Goal: Navigation & Orientation: Understand site structure

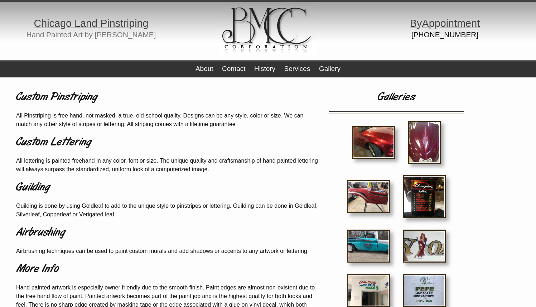
scroll to position [1, 0]
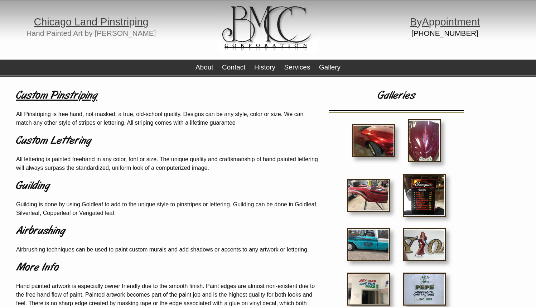
click at [50, 92] on h1 "Custom Pinstriping" at bounding box center [167, 95] width 303 height 17
click at [426, 202] on img at bounding box center [424, 195] width 43 height 43
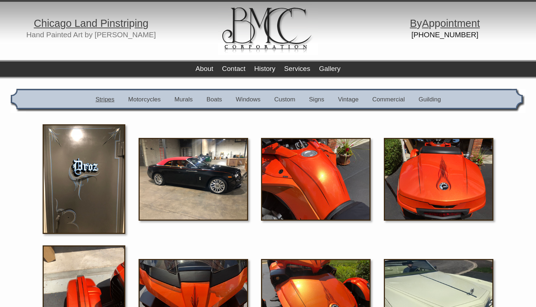
click at [111, 99] on link "Stripes" at bounding box center [105, 99] width 19 height 7
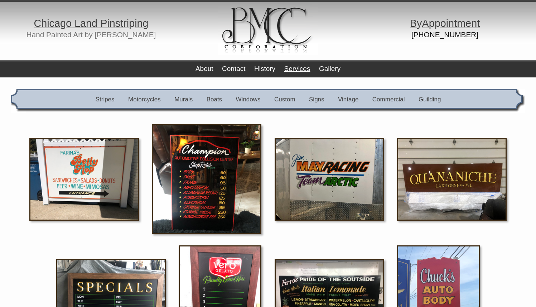
click at [296, 71] on link "Services" at bounding box center [297, 69] width 26 height 8
